Goal: Task Accomplishment & Management: Complete application form

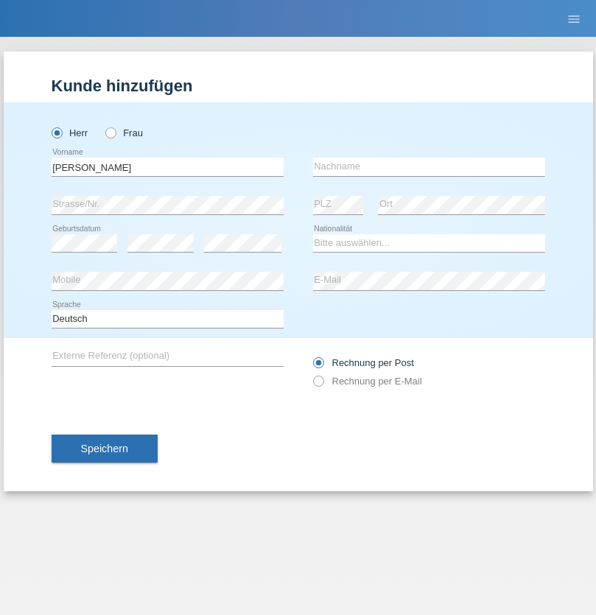
type input "Jorge"
click at [429, 167] on input "text" at bounding box center [429, 167] width 232 height 18
type input "SANTOS"
select select "PT"
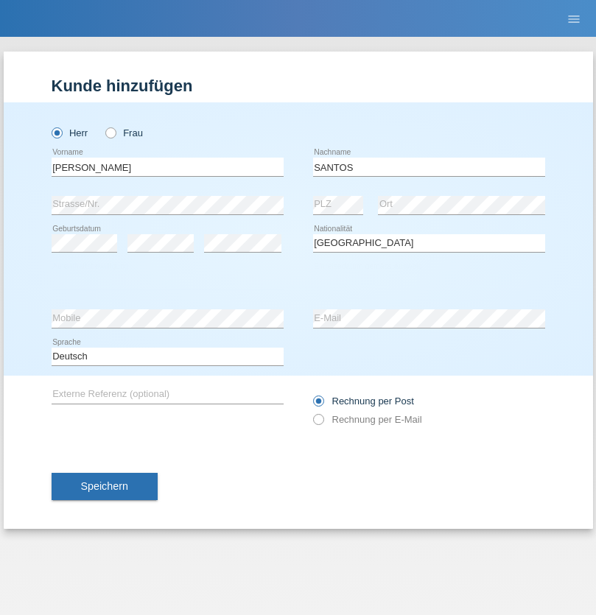
select select "C"
select select "26"
select select "12"
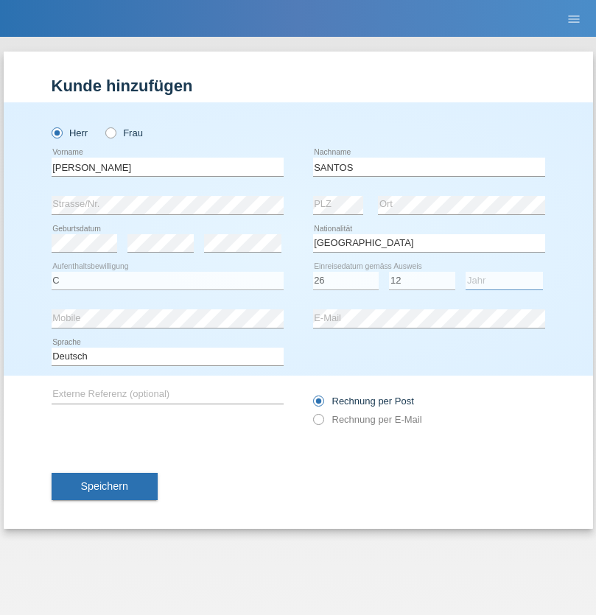
select select "2013"
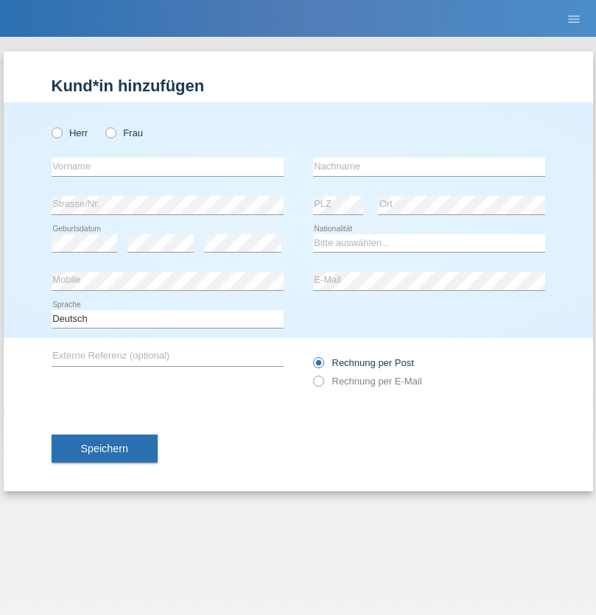
radio input "true"
click at [167, 167] on input "text" at bounding box center [168, 167] width 232 height 18
type input "[PERSON_NAME]"
click at [429, 167] on input "text" at bounding box center [429, 167] width 232 height 18
type input "Traksel"
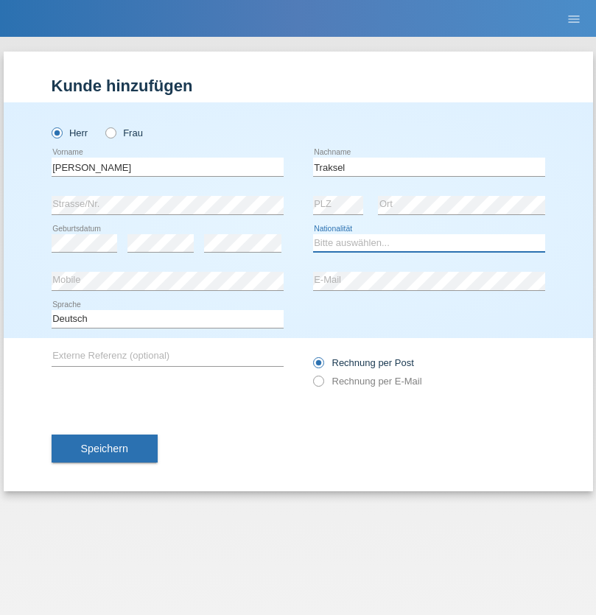
select select "DE"
select select "C"
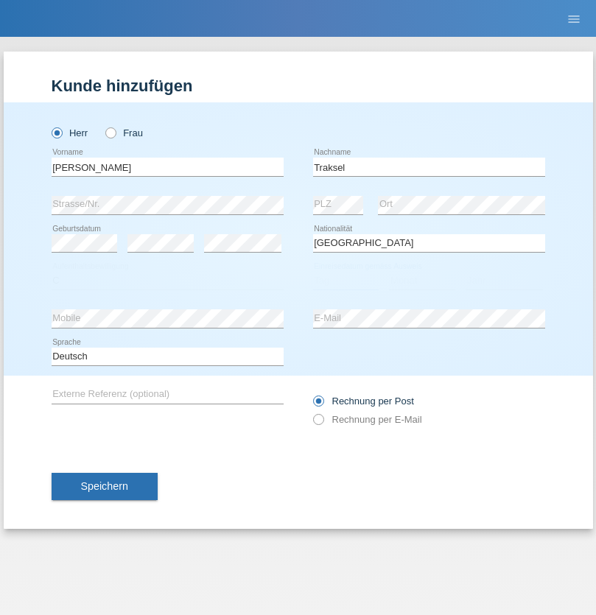
select select "01"
select select "07"
select select "2008"
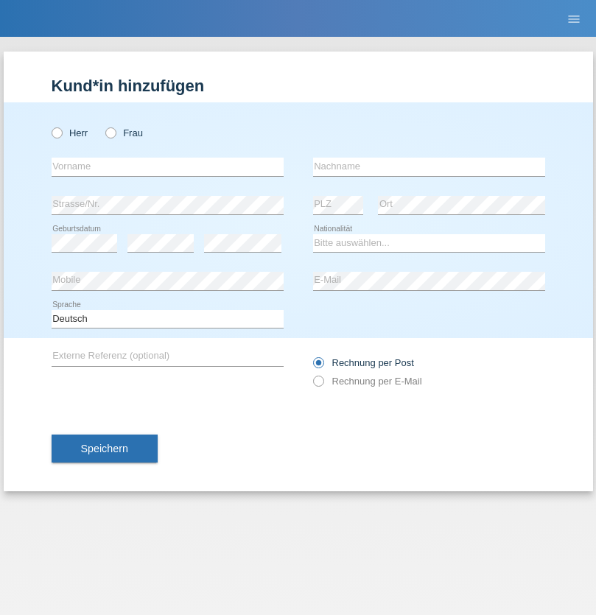
radio input "true"
click at [167, 167] on input "text" at bounding box center [168, 167] width 232 height 18
type input "Asia"
click at [429, 167] on input "text" at bounding box center [429, 167] width 232 height 18
type input "Riva"
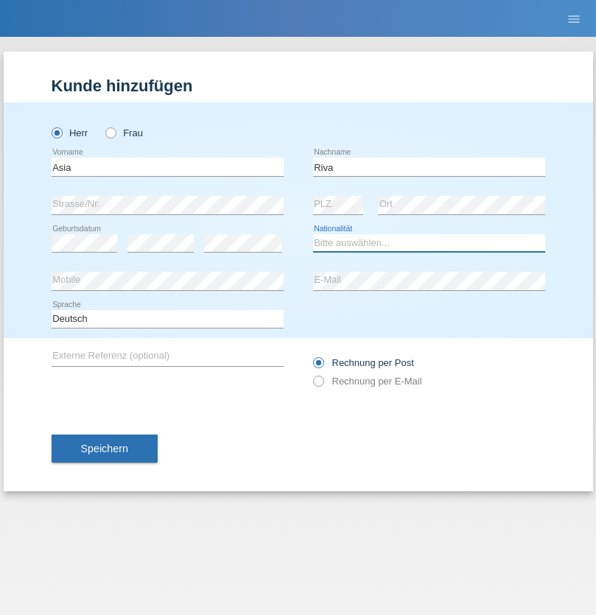
select select "IT"
select select "C"
select select "01"
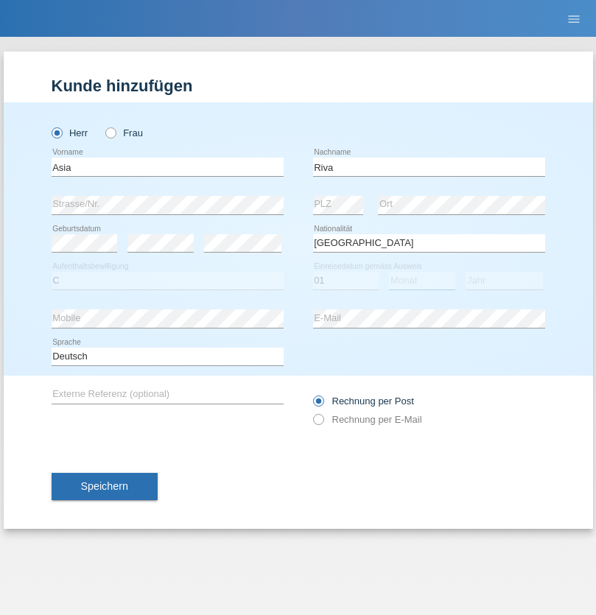
select select "06"
select select "2021"
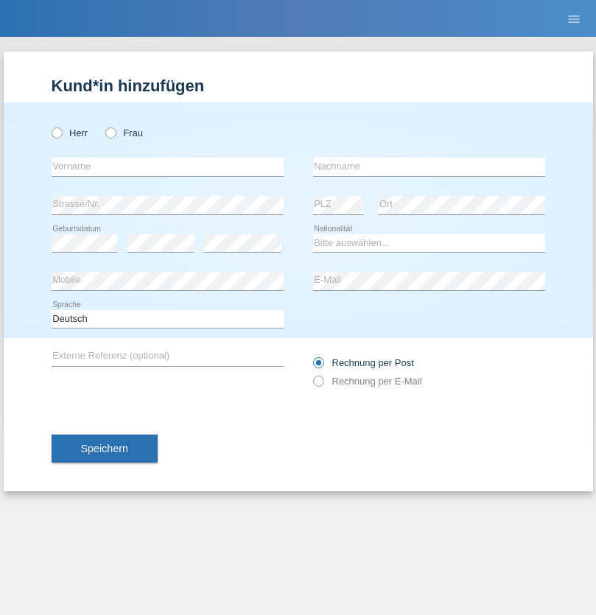
radio input "true"
click at [167, 167] on input "text" at bounding box center [168, 167] width 232 height 18
type input "Firas"
click at [429, 167] on input "text" at bounding box center [429, 167] width 232 height 18
type input "Khalil"
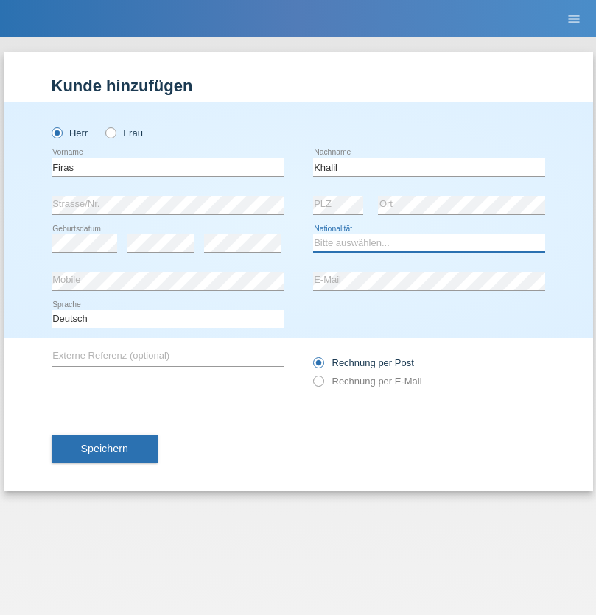
select select "IT"
select select "C"
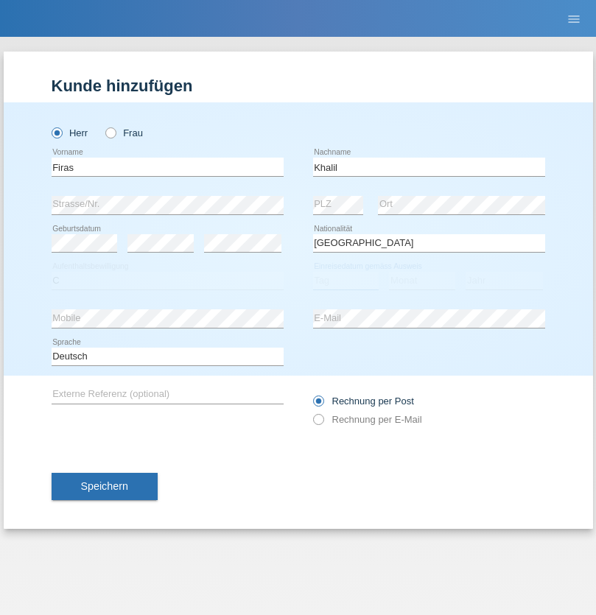
select select "01"
select select "03"
select select "2021"
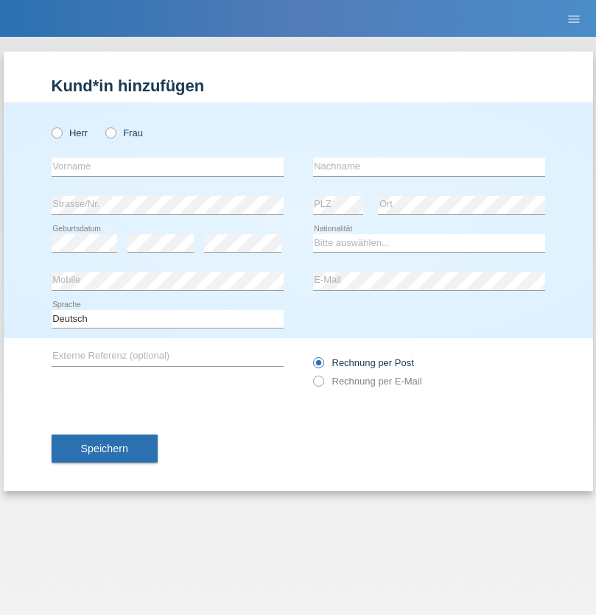
radio input "true"
click at [167, 167] on input "text" at bounding box center [168, 167] width 232 height 18
type input "Diego"
click at [429, 167] on input "text" at bounding box center [429, 167] width 232 height 18
type input "Patera"
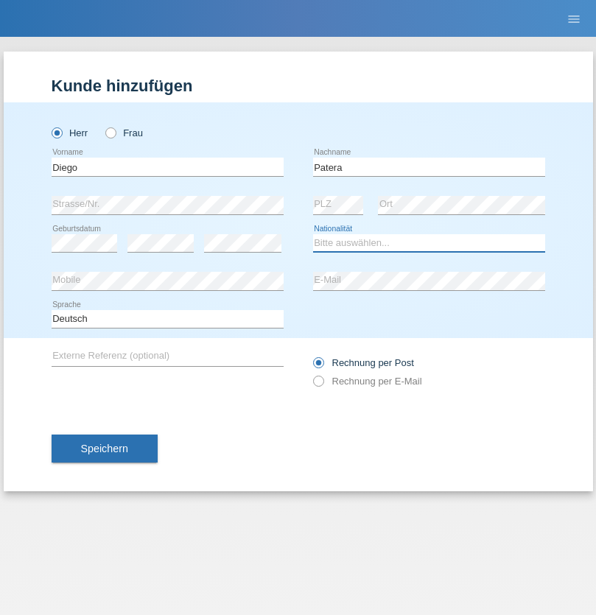
select select "CH"
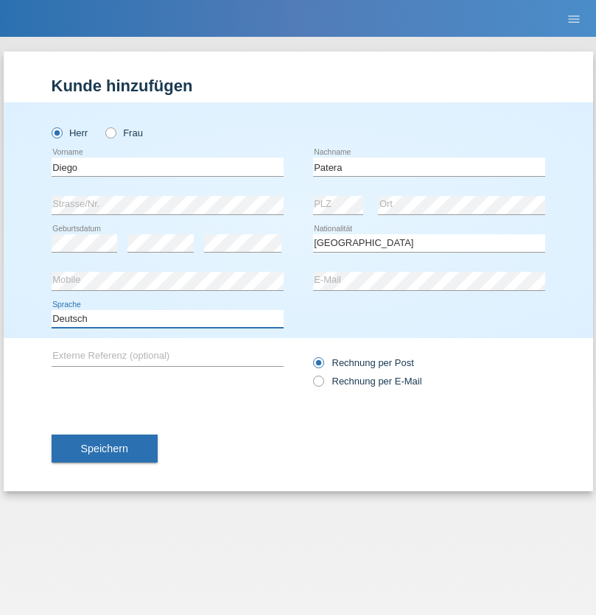
select select "en"
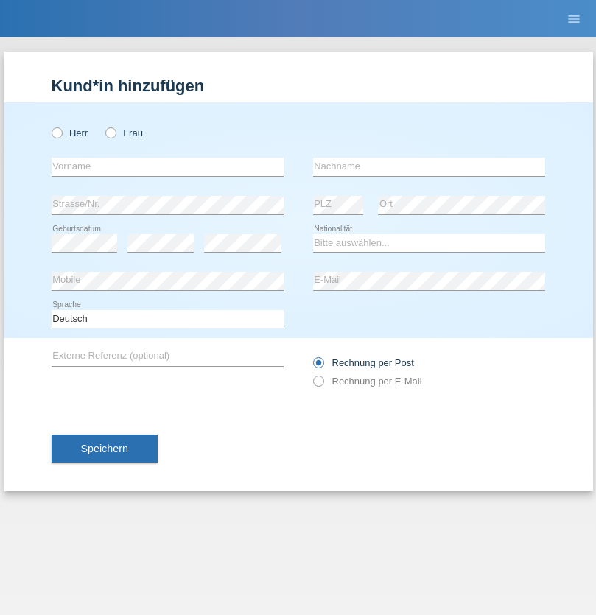
radio input "true"
click at [167, 167] on input "text" at bounding box center [168, 167] width 232 height 18
type input "Ketty"
click at [429, 167] on input "text" at bounding box center [429, 167] width 232 height 18
type input "Kalupnath"
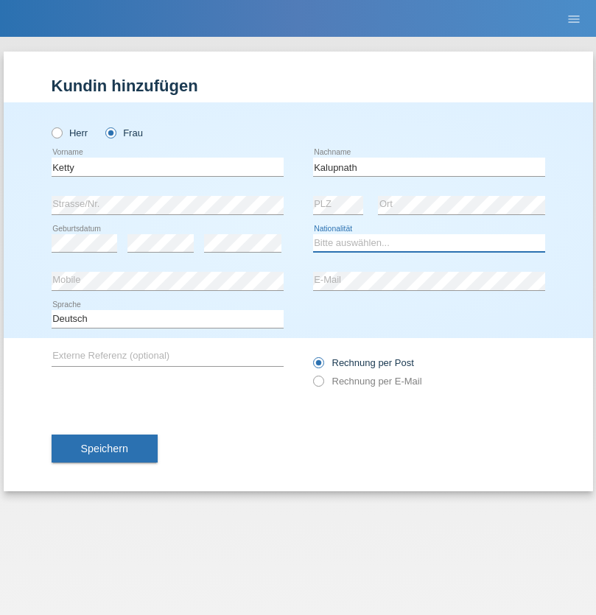
select select "CH"
radio input "true"
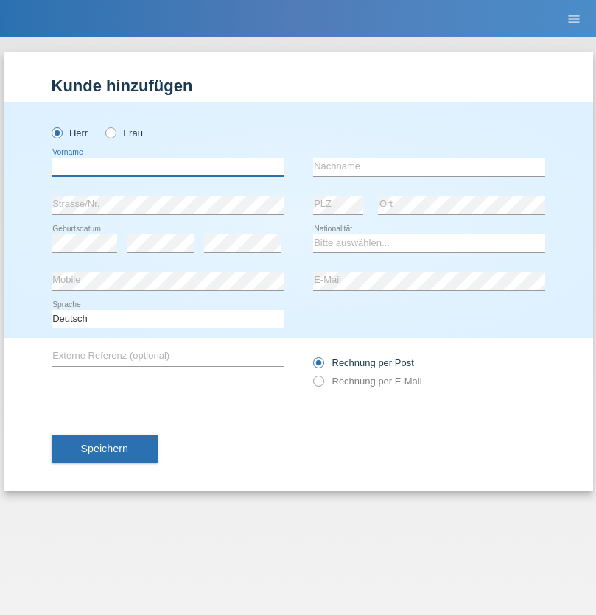
click at [167, 167] on input "text" at bounding box center [168, 167] width 232 height 18
type input "Franco"
click at [429, 167] on input "text" at bounding box center [429, 167] width 232 height 18
type input "Mucha"
select select "CH"
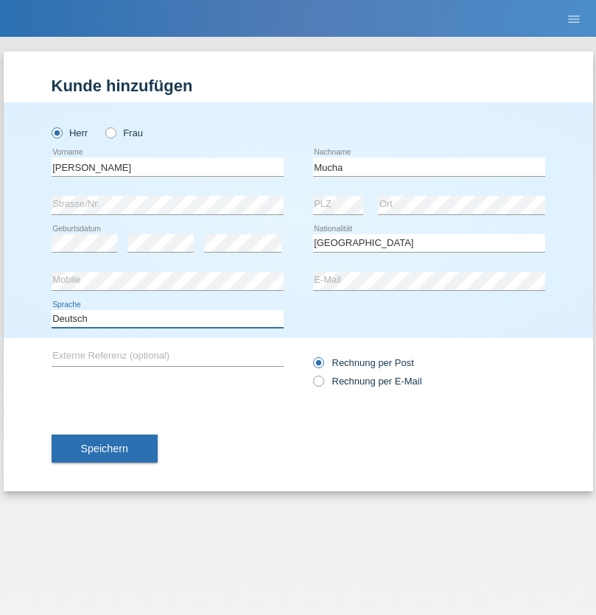
select select "en"
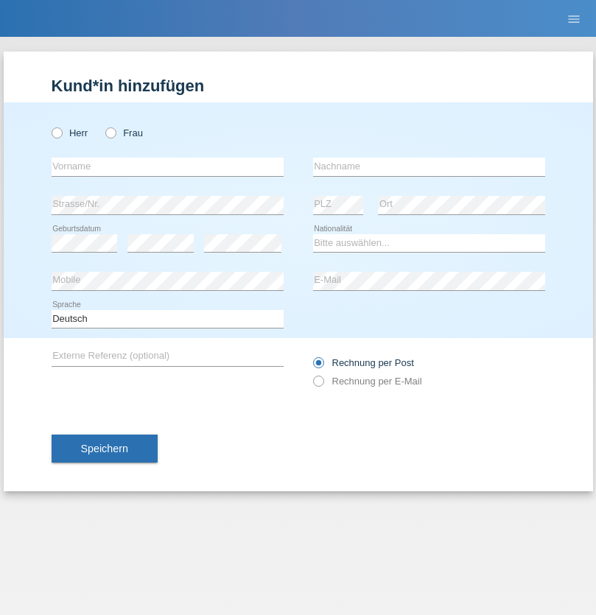
radio input "true"
click at [167, 167] on input "text" at bounding box center [168, 167] width 232 height 18
type input "Franziska"
click at [429, 167] on input "text" at bounding box center [429, 167] width 232 height 18
type input "Starke"
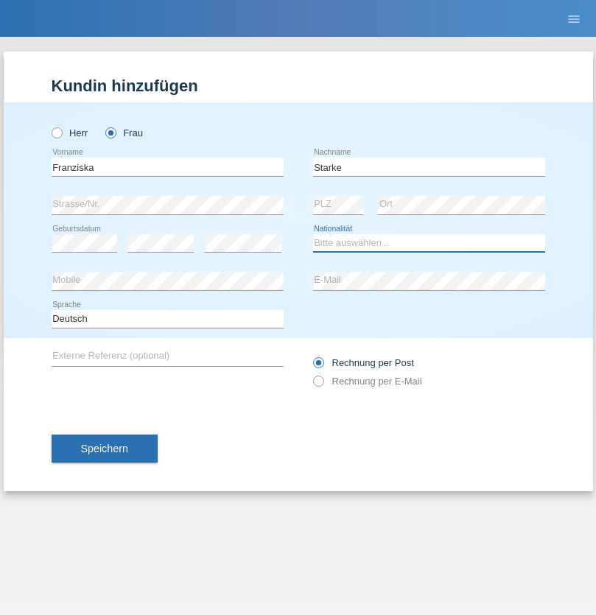
select select "DE"
select select "C"
select select "01"
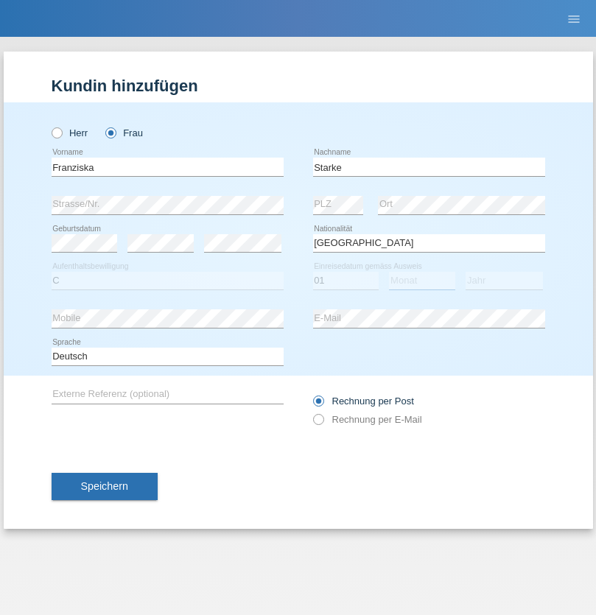
select select "03"
select select "1985"
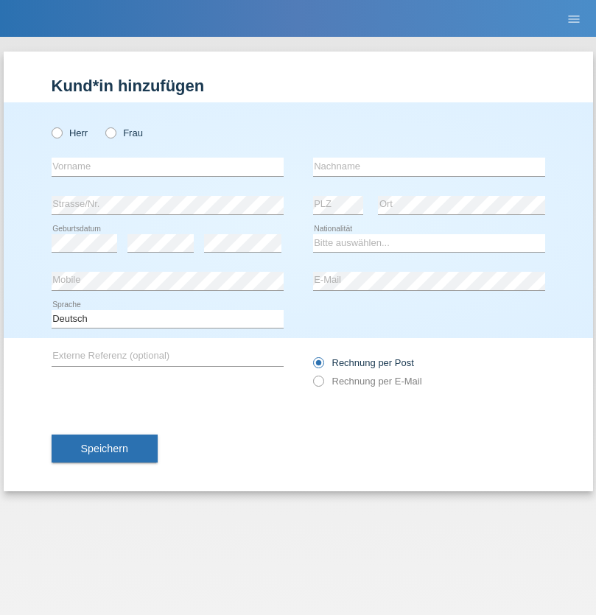
radio input "true"
click at [167, 167] on input "text" at bounding box center [168, 167] width 232 height 18
type input "Vedrana"
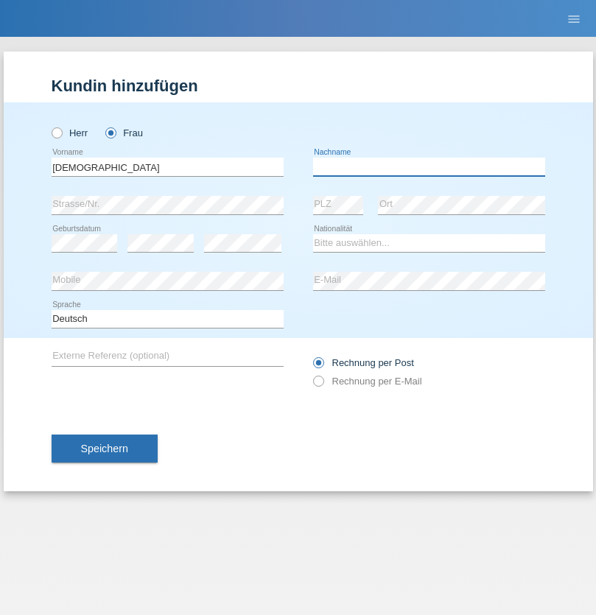
click at [429, 167] on input "text" at bounding box center [429, 167] width 232 height 18
type input "Cimbaljević"
select select "HR"
select select "C"
select select "13"
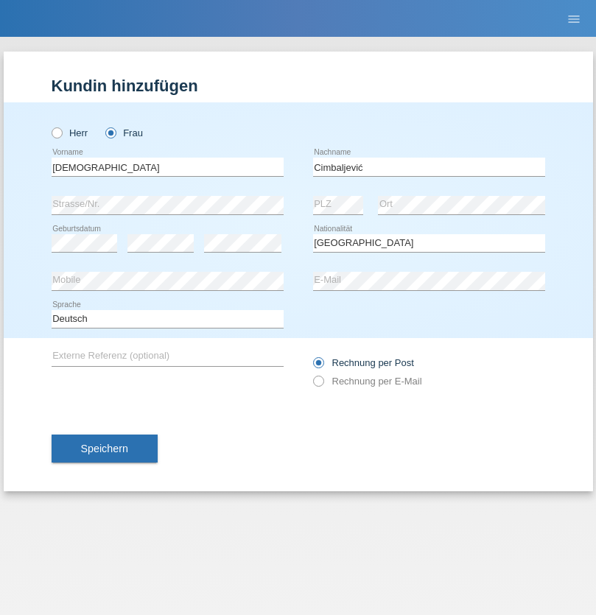
select select "08"
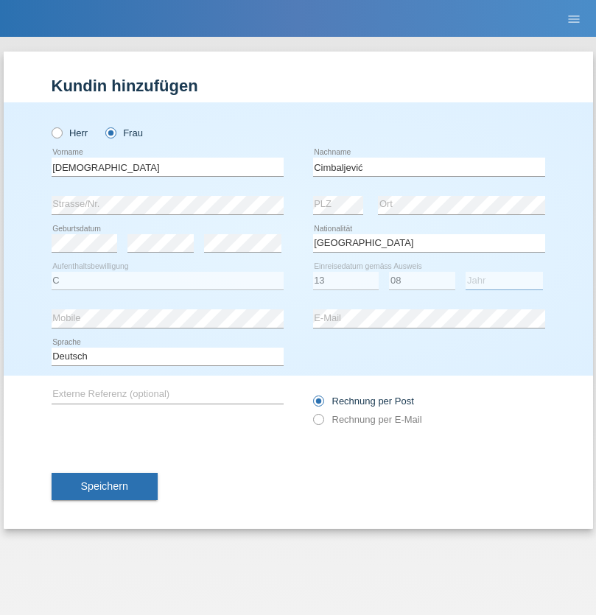
select select "2021"
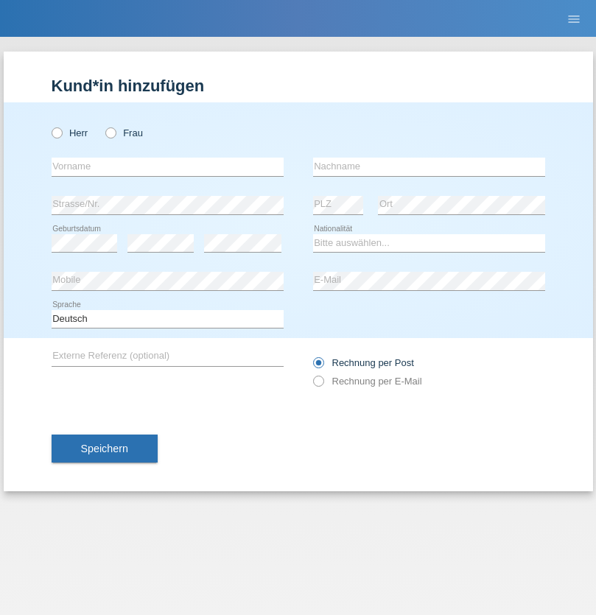
radio input "true"
click at [167, 167] on input "text" at bounding box center [168, 167] width 232 height 18
type input "Batsche"
click at [429, 167] on input "text" at bounding box center [429, 167] width 232 height 18
type input "Arifoska"
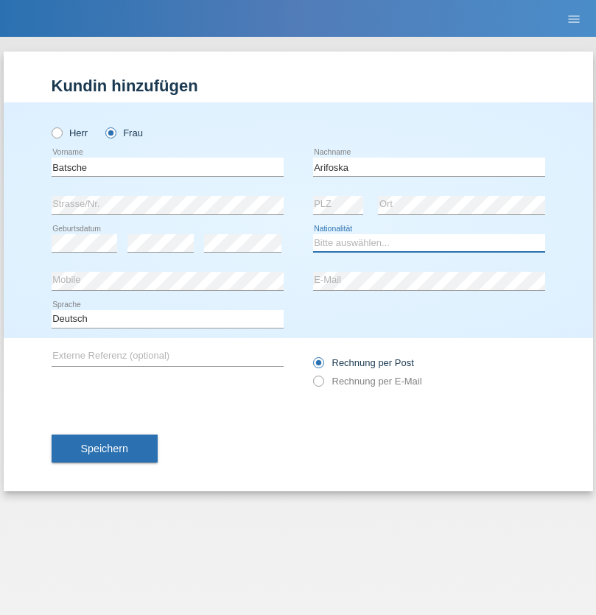
select select "CH"
radio input "true"
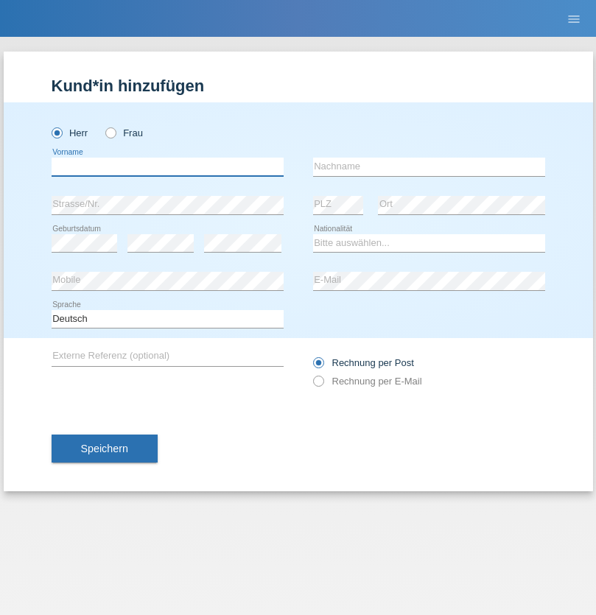
click at [167, 167] on input "text" at bounding box center [168, 167] width 232 height 18
type input "Emre"
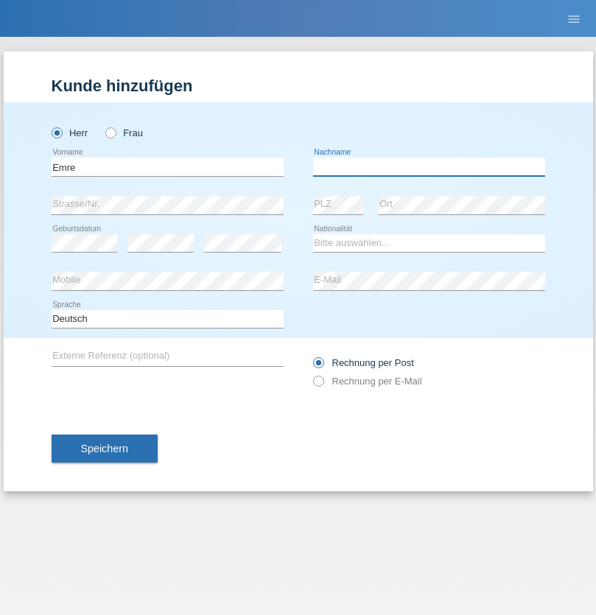
click at [429, 167] on input "text" at bounding box center [429, 167] width 232 height 18
type input "Uzun"
select select "CH"
